Goal: Task Accomplishment & Management: Use online tool/utility

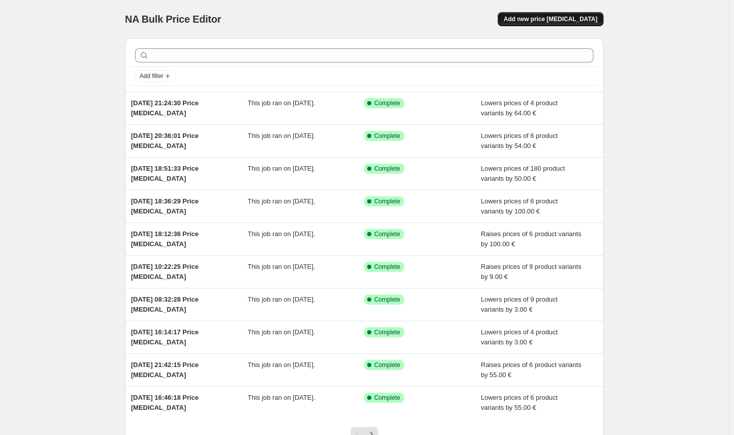
click at [564, 22] on span "Add new price [MEDICAL_DATA]" at bounding box center [551, 19] width 94 height 8
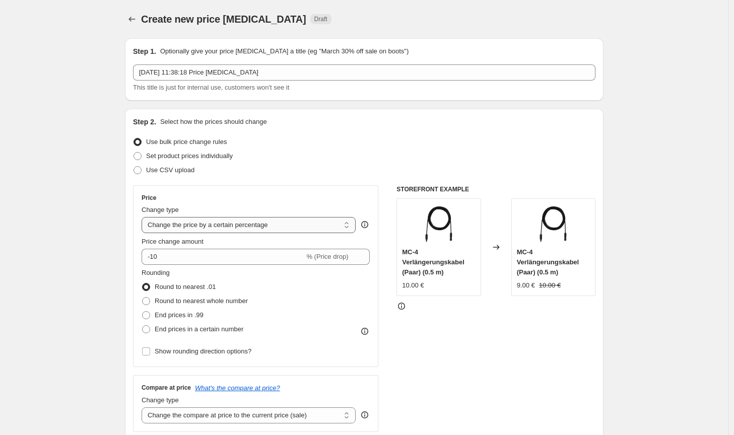
click at [249, 228] on select "Change the price to a certain amount Change the price by a certain amount Chang…" at bounding box center [249, 225] width 214 height 16
select select "by"
click at [144, 217] on select "Change the price to a certain amount Change the price by a certain amount Chang…" at bounding box center [249, 225] width 214 height 16
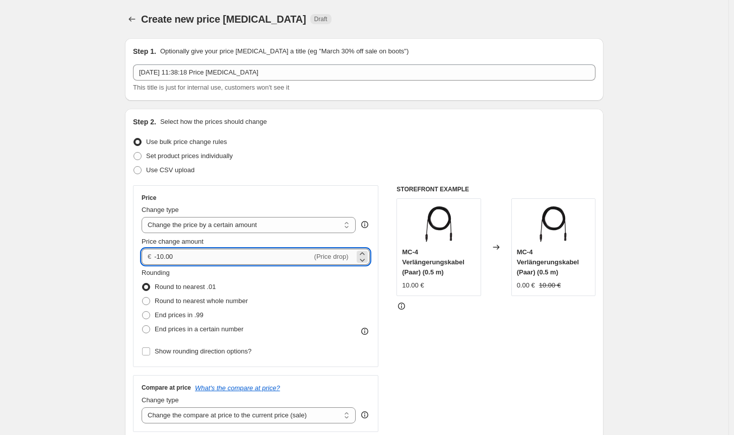
drag, startPoint x: 184, startPoint y: 260, endPoint x: 165, endPoint y: 258, distance: 18.8
click at [165, 258] on input "-10.00" at bounding box center [233, 257] width 158 height 16
type input "-100.00"
click at [229, 296] on span "Round to nearest whole number" at bounding box center [201, 301] width 93 height 10
click at [143, 297] on input "Round to nearest whole number" at bounding box center [142, 297] width 1 height 1
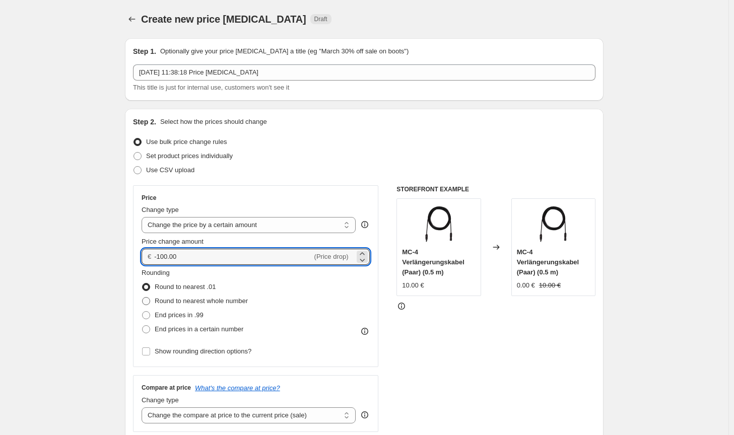
radio input "true"
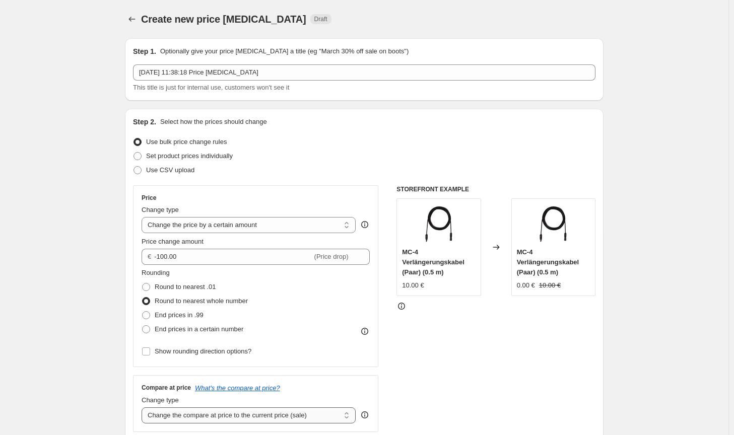
click at [275, 415] on select "Change the compare at price to the current price (sale) Change the compare at p…" at bounding box center [249, 416] width 214 height 16
select select "no_change"
click at [144, 408] on select "Change the compare at price to the current price (sale) Change the compare at p…" at bounding box center [249, 416] width 214 height 16
click at [439, 379] on div "STOREFRONT EXAMPLE MC-4 Verlängerungskabel (Paar) (0.5 m) 10.00 € Changed to MC…" at bounding box center [496, 308] width 199 height 247
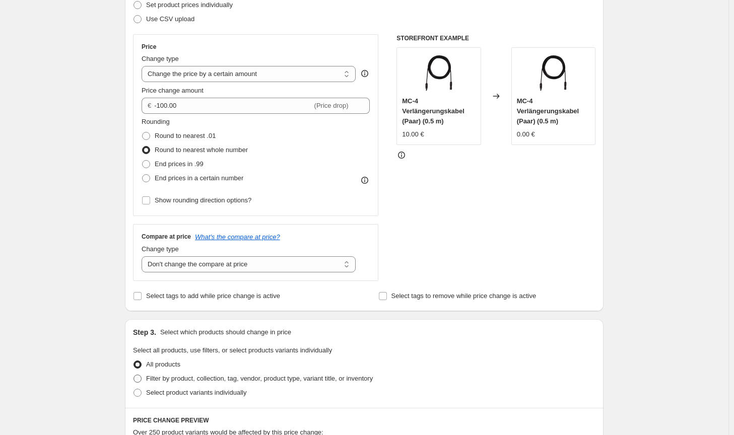
click at [310, 384] on span "Filter by product, collection, tag, vendor, product type, variant title, or inv…" at bounding box center [259, 379] width 227 height 10
click at [134, 375] on input "Filter by product, collection, tag, vendor, product type, variant title, or inv…" at bounding box center [134, 375] width 1 height 1
radio input "true"
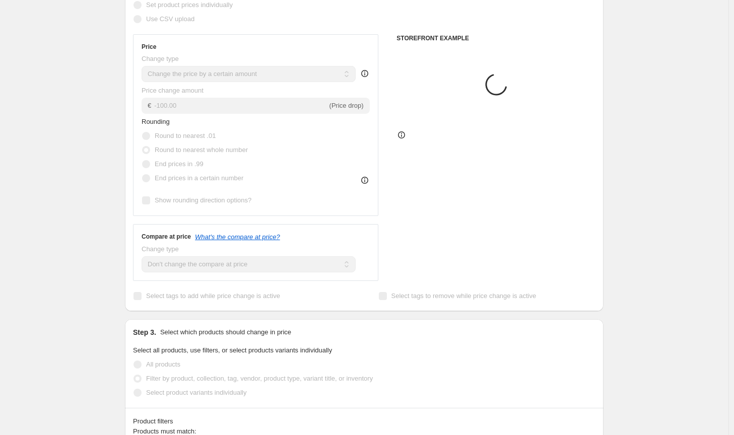
scroll to position [302, 0]
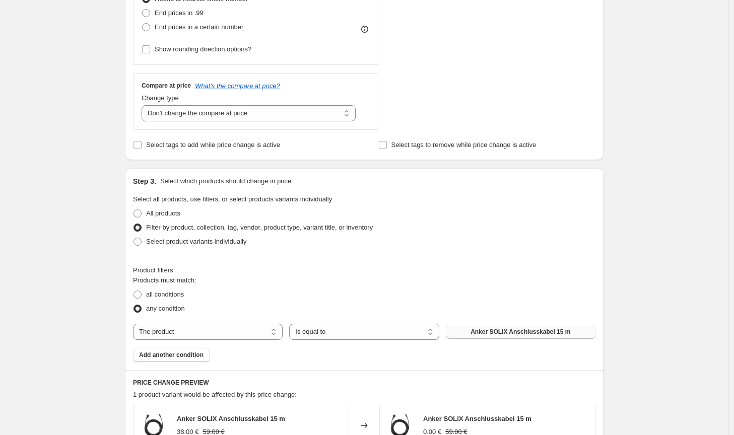
click at [497, 330] on span "Anker SOLIX Anschlusskabel 15 m" at bounding box center [521, 332] width 100 height 8
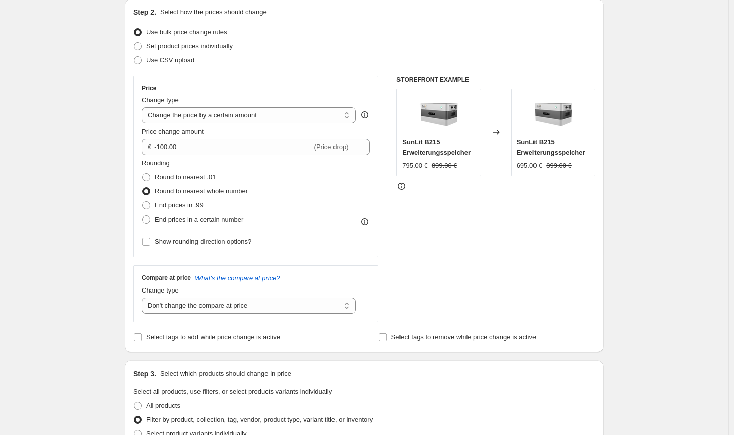
scroll to position [0, 0]
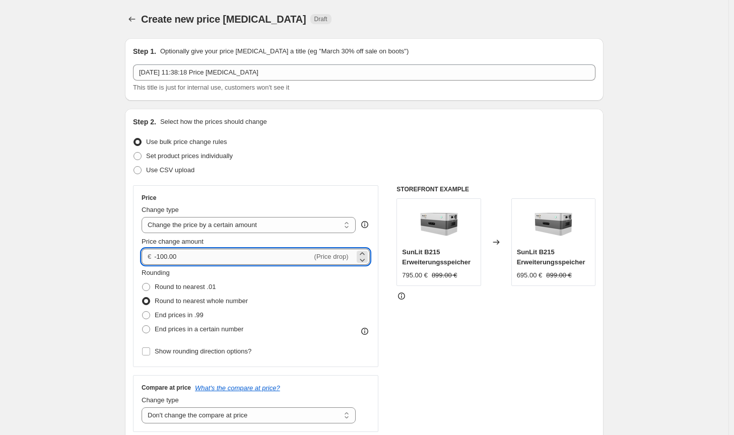
drag, startPoint x: 168, startPoint y: 256, endPoint x: 160, endPoint y: 254, distance: 7.8
click at [160, 254] on input "-100.00" at bounding box center [233, 257] width 158 height 16
click at [170, 253] on input "-950.00" at bounding box center [233, 257] width 158 height 16
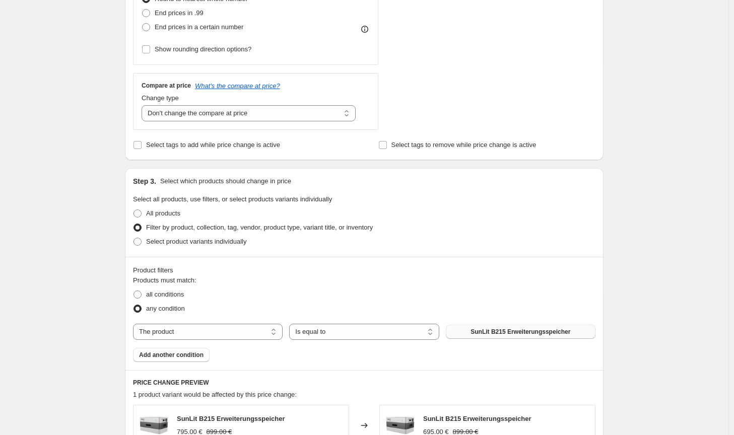
click at [541, 260] on div "Product filters Products must match: all conditions any condition The product T…" at bounding box center [364, 313] width 479 height 113
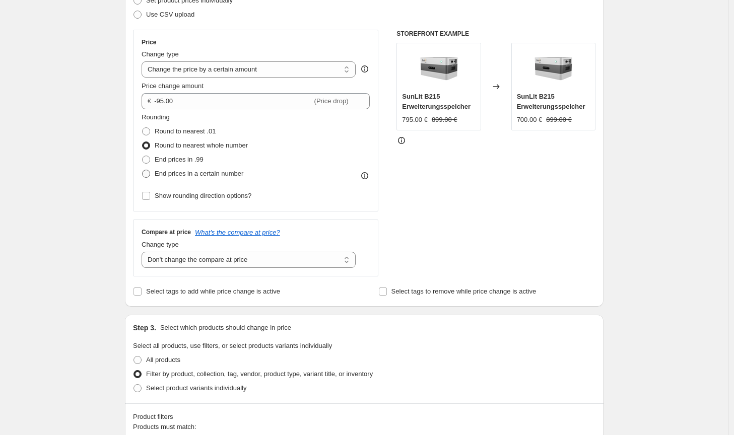
scroll to position [147, 0]
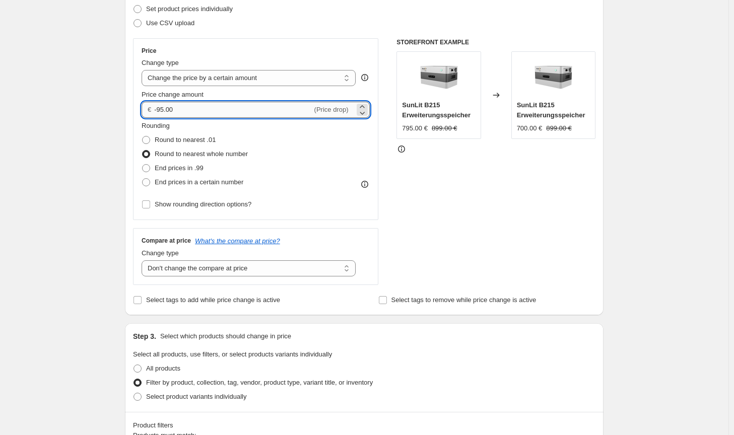
click at [164, 111] on input "-95.00" at bounding box center [233, 110] width 158 height 16
type input "-96.00"
click at [587, 221] on div "STOREFRONT EXAMPLE SunLit B215 Erweiterungsspeicher 795.00 € 899.00 € Changed t…" at bounding box center [496, 161] width 199 height 247
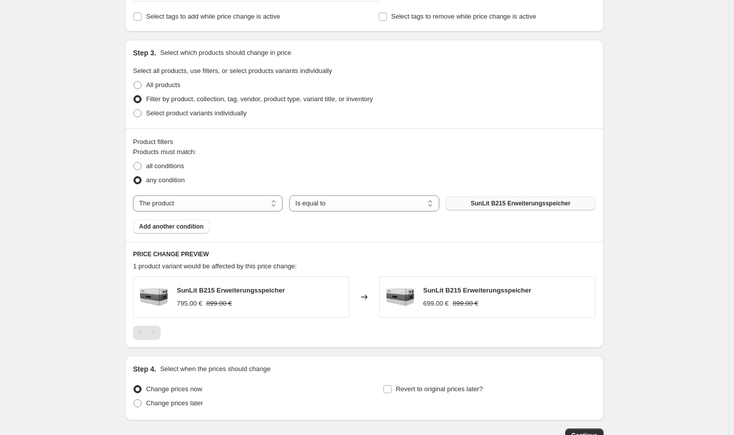
scroll to position [500, 0]
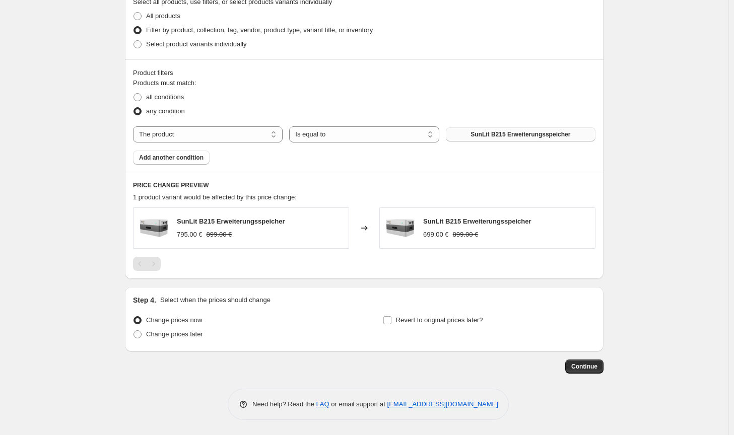
click at [591, 369] on span "Continue" at bounding box center [585, 367] width 26 height 8
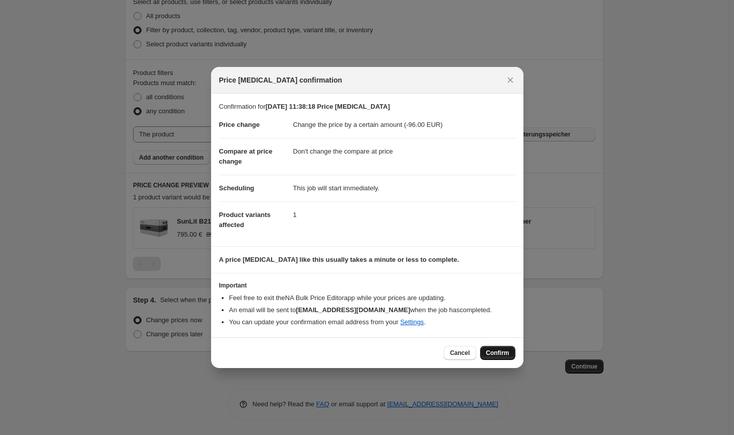
click at [500, 355] on span "Confirm" at bounding box center [497, 353] width 23 height 8
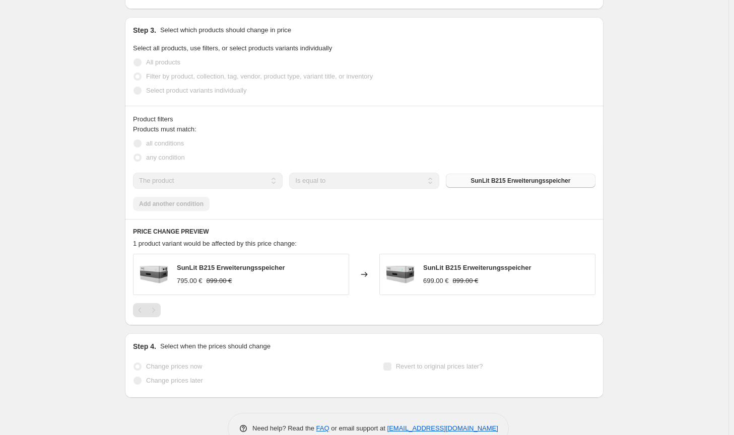
select select "by"
select select "no_change"
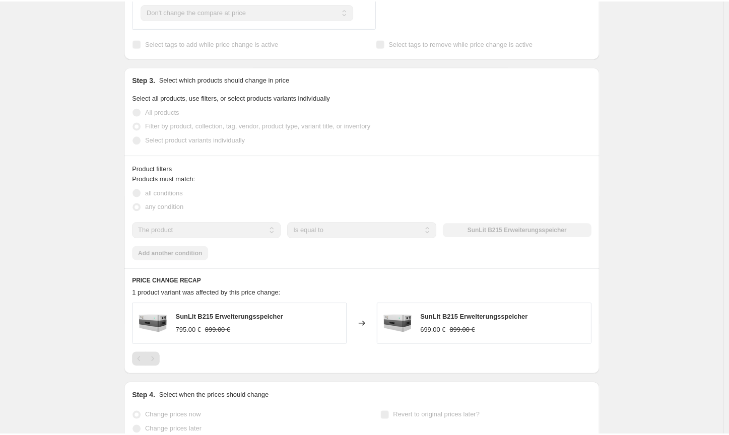
scroll to position [0, 0]
